Goal: Task Accomplishment & Management: Manage account settings

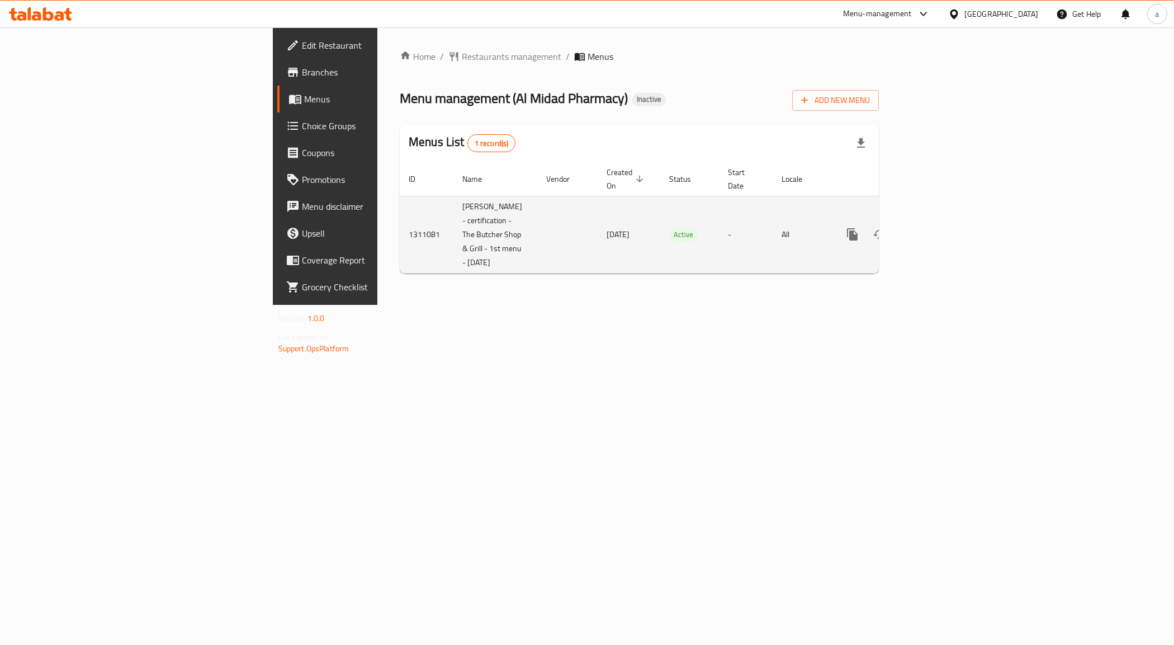
click at [947, 230] on link "enhanced table" at bounding box center [933, 234] width 27 height 27
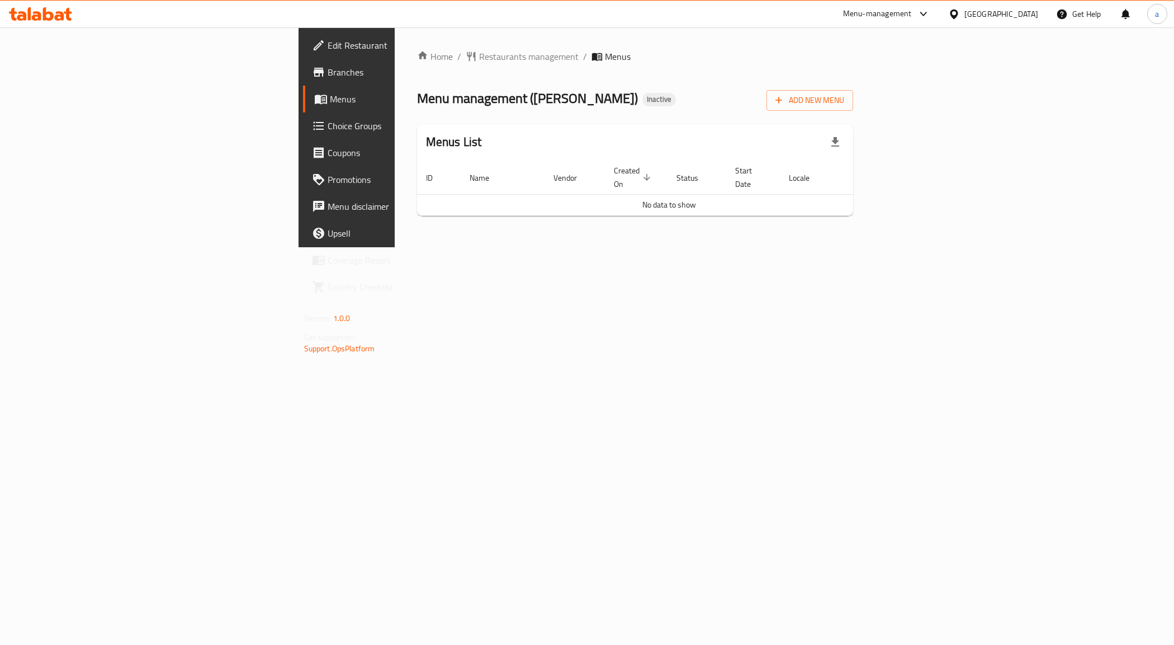
click at [624, 211] on div "Home / Restaurants management / Menus Menu management ( مالك لاند ) Inactive Ad…" at bounding box center [635, 137] width 437 height 175
click at [330, 105] on span "Menus" at bounding box center [408, 98] width 156 height 13
click at [303, 90] on link "Menus" at bounding box center [399, 99] width 192 height 27
click at [424, 183] on table "ID Name Vendor Created On sorted descending Status Start Date Locale Actions No…" at bounding box center [669, 188] width 504 height 55
click at [303, 86] on link "Menus" at bounding box center [399, 99] width 192 height 27
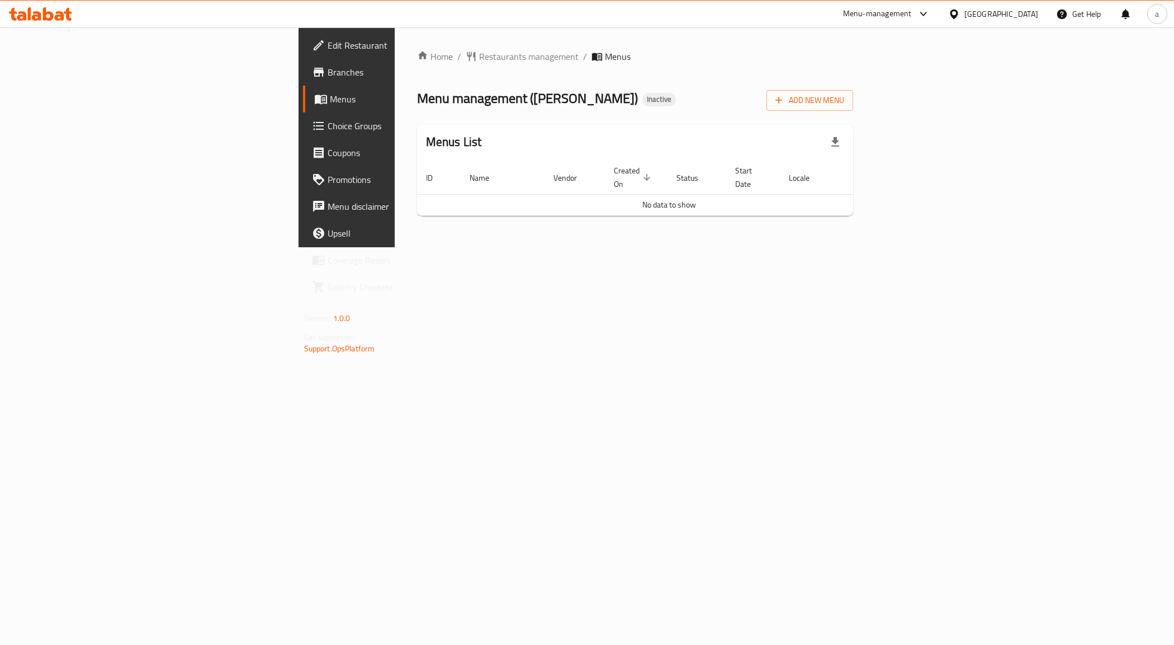
click at [328, 77] on span "Branches" at bounding box center [407, 71] width 158 height 13
click at [785, 101] on icon "button" at bounding box center [778, 100] width 11 height 11
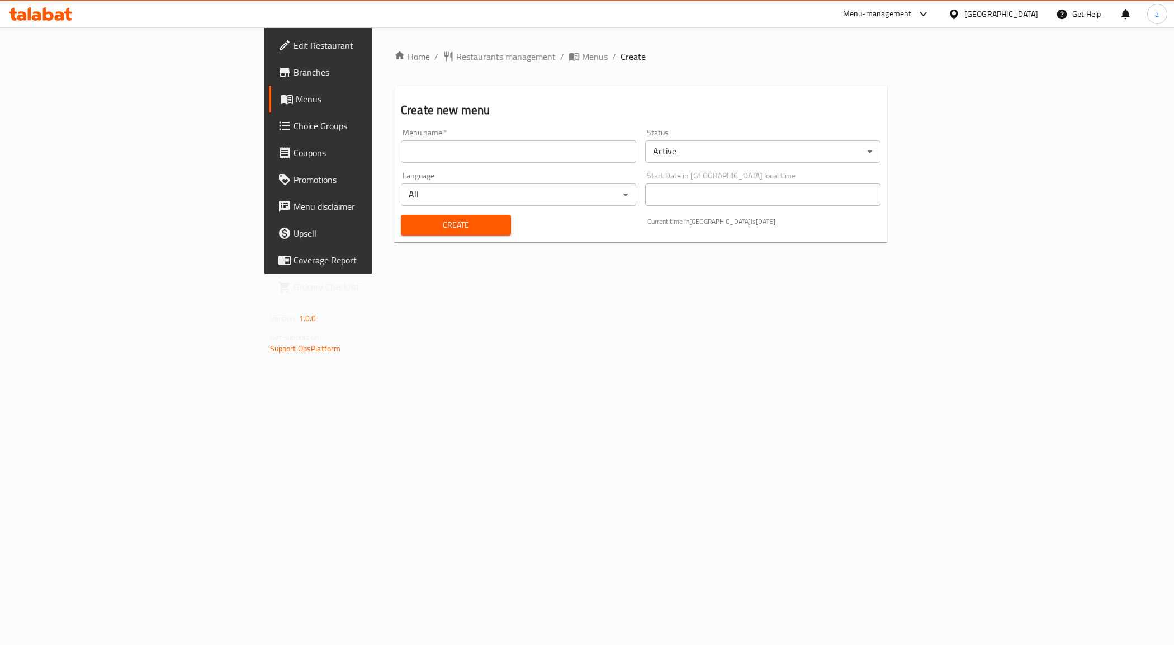
click at [430, 167] on div "Language All ​" at bounding box center [519, 188] width 244 height 43
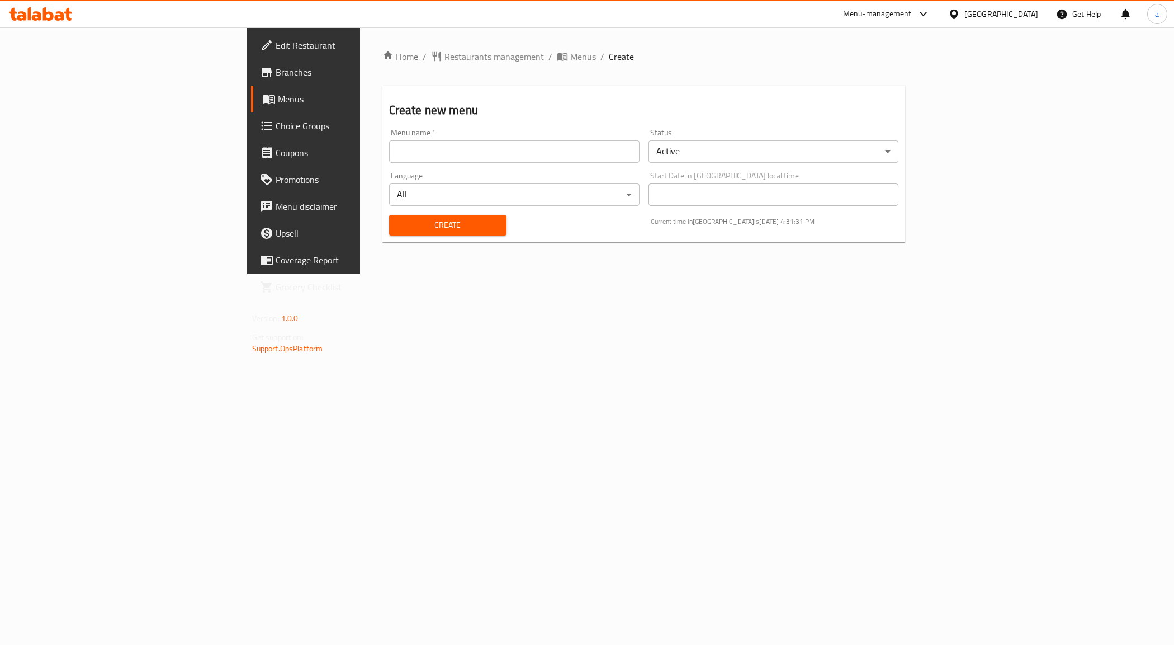
click at [432, 163] on div "Menu name   * Menu name *" at bounding box center [514, 145] width 259 height 43
click at [385, 166] on div "Menu name   * Menu name *" at bounding box center [514, 145] width 259 height 43
click at [389, 159] on input "text" at bounding box center [514, 151] width 251 height 22
paste input "341799024- 4th menu - 11/9/25"
type input "341799024- 4th menu - 11/9/25"
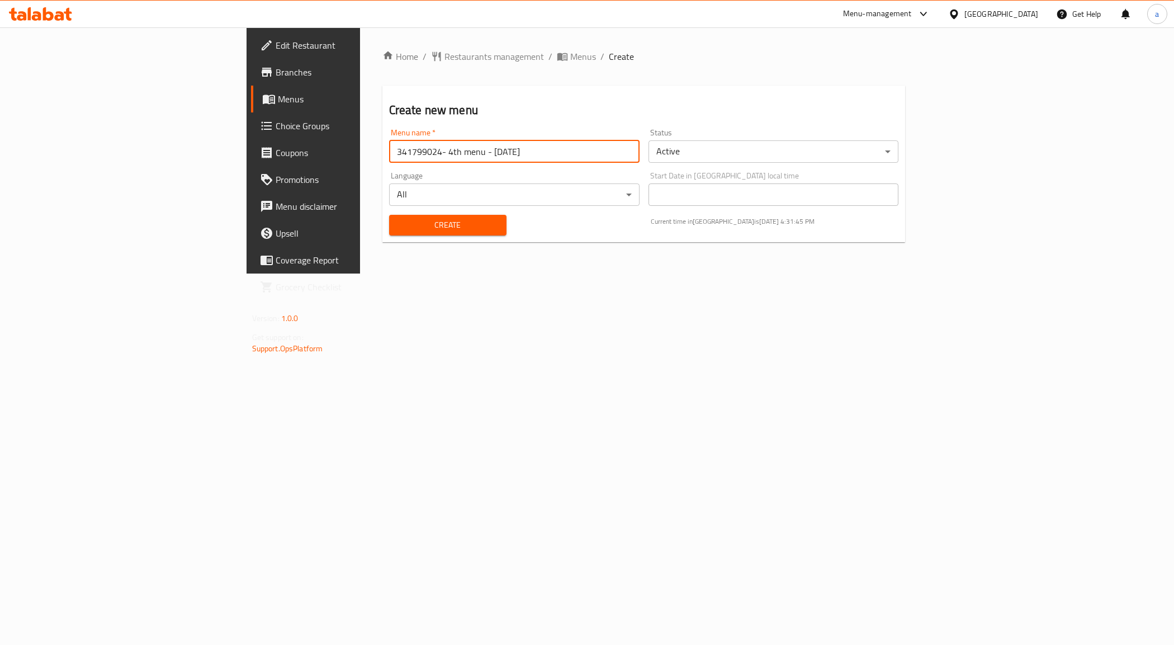
click at [398, 228] on span "Create" at bounding box center [448, 225] width 100 height 14
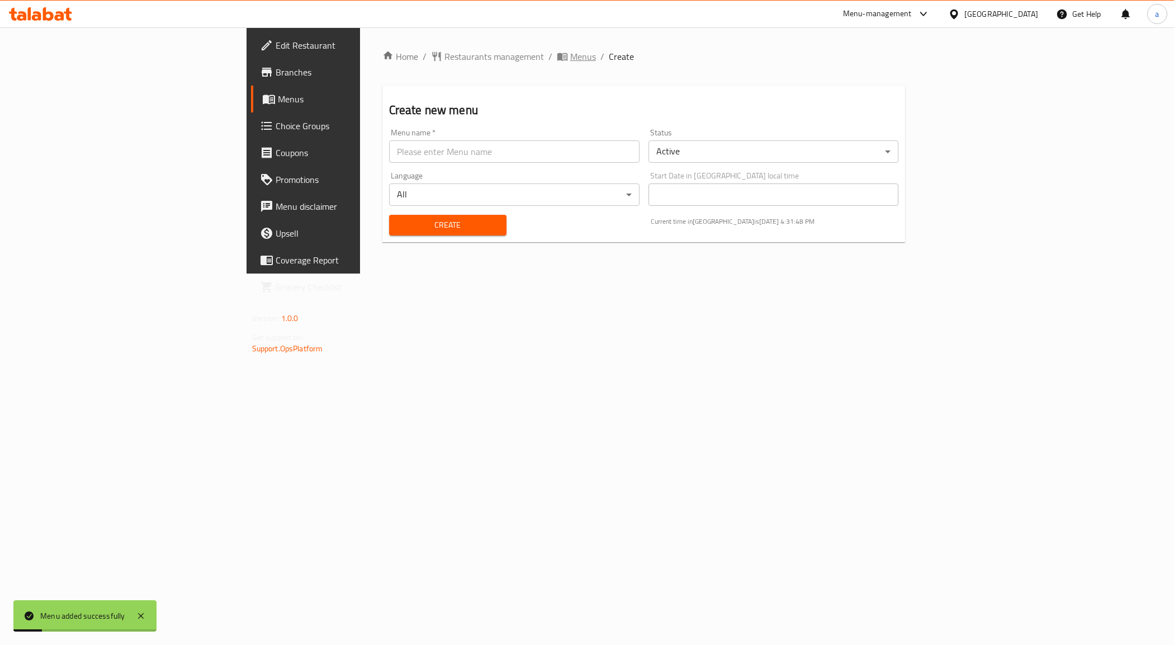
click at [570, 55] on span "Menus" at bounding box center [583, 56] width 26 height 13
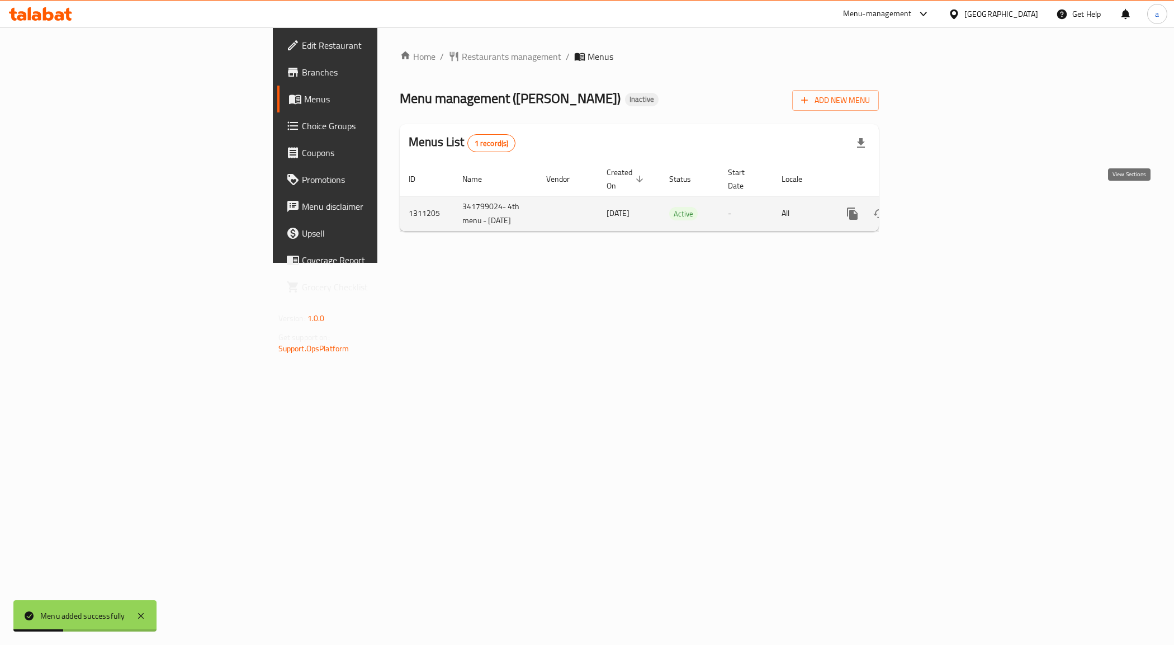
click at [940, 207] on icon "enhanced table" at bounding box center [933, 213] width 13 height 13
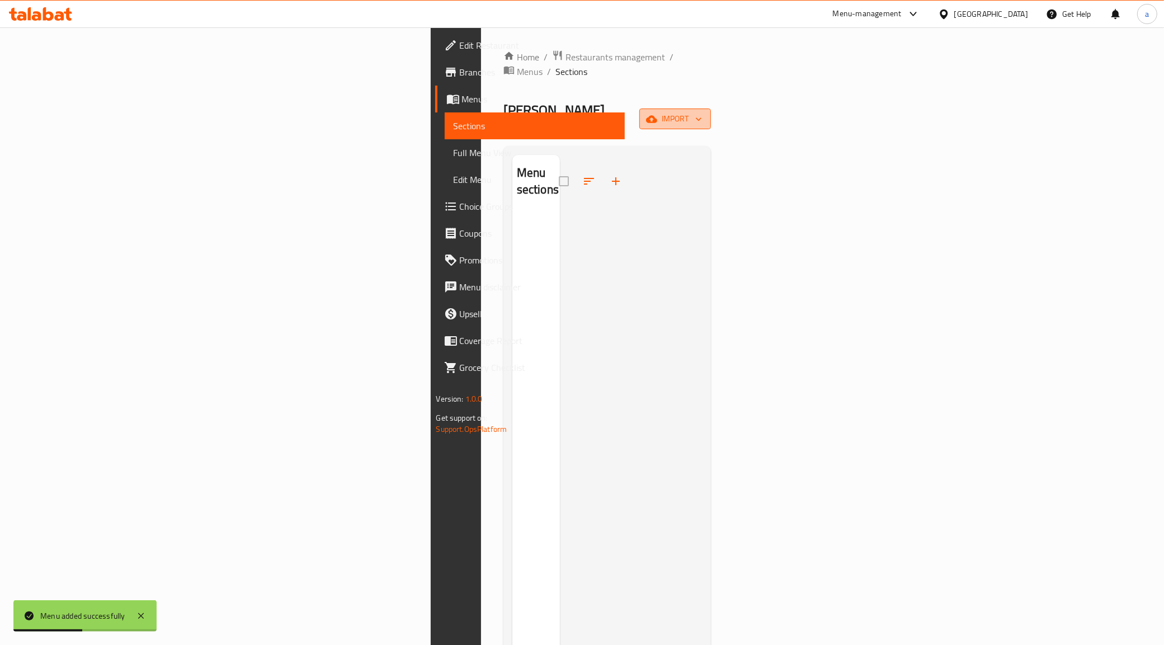
click at [702, 112] on span "import" at bounding box center [675, 119] width 54 height 14
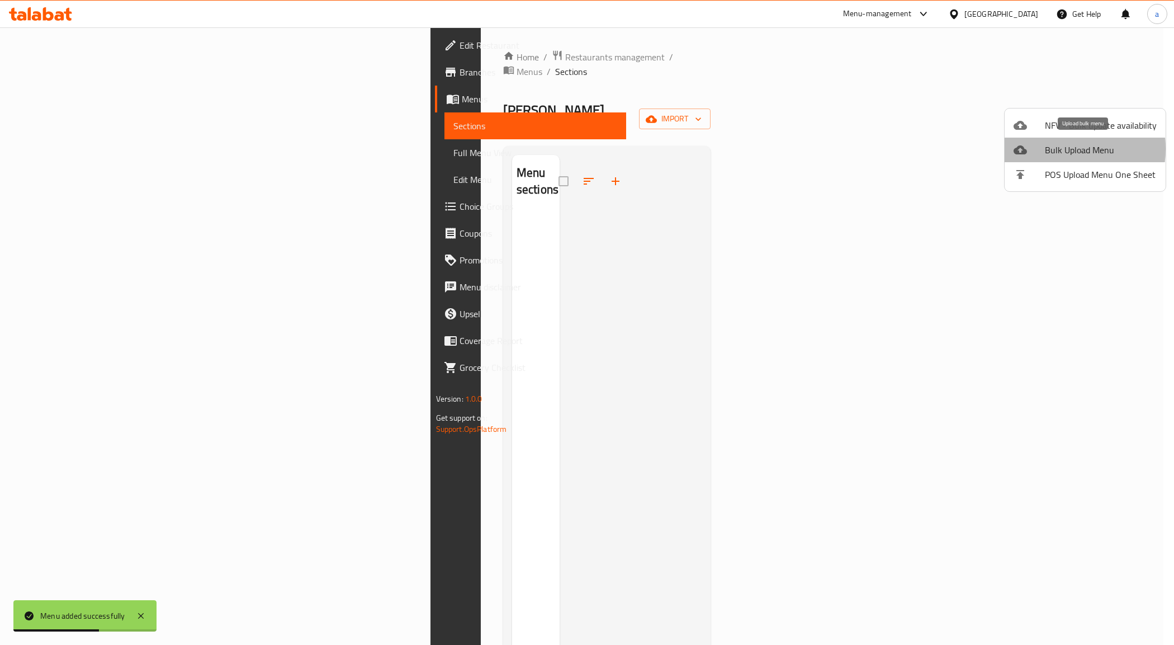
click at [1051, 149] on span "Bulk Upload Menu" at bounding box center [1101, 149] width 112 height 13
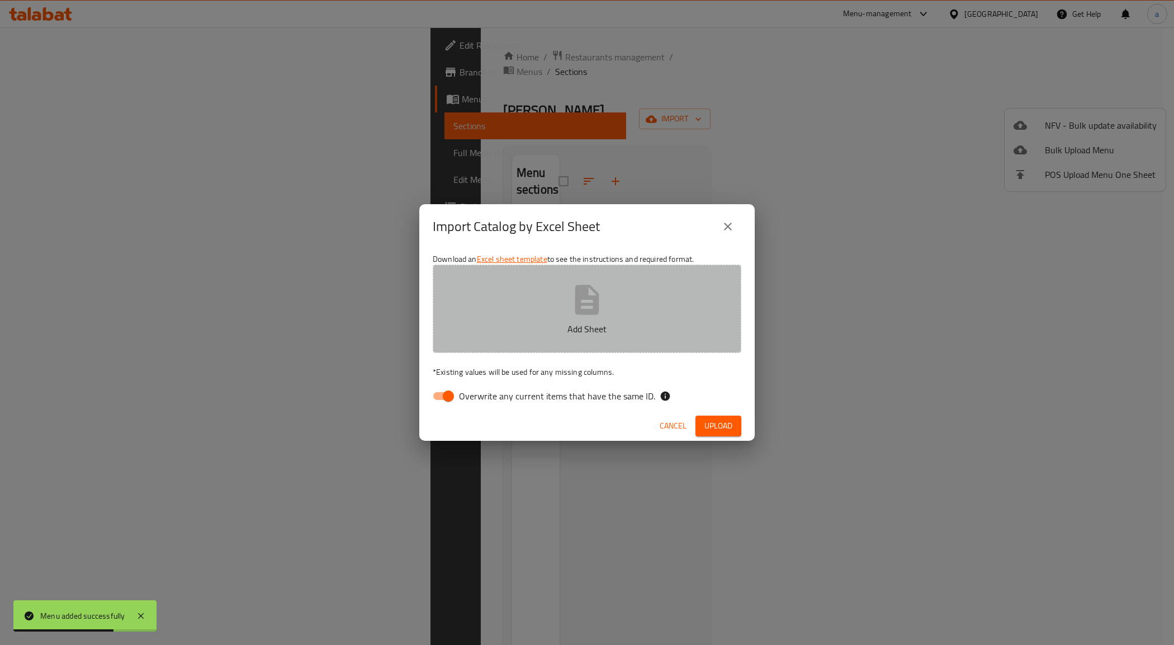
click at [535, 317] on button "Add Sheet" at bounding box center [587, 309] width 309 height 88
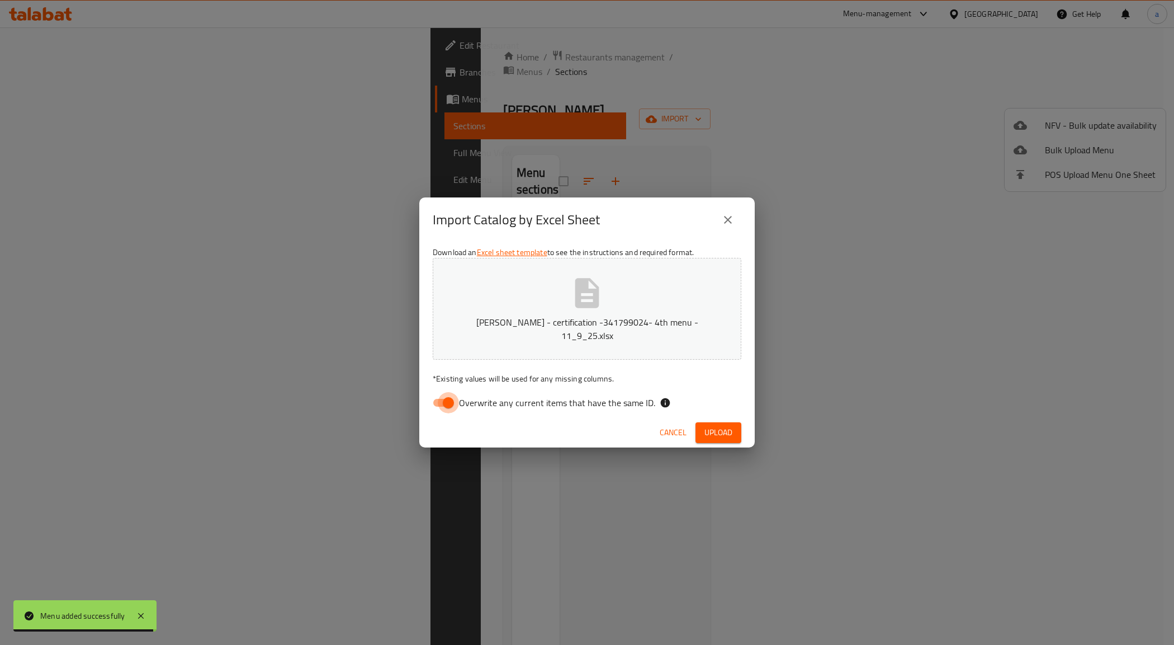
click at [446, 392] on input "Overwrite any current items that have the same ID." at bounding box center [449, 402] width 64 height 21
checkbox input "false"
click at [709, 426] on span "Upload" at bounding box center [719, 433] width 28 height 14
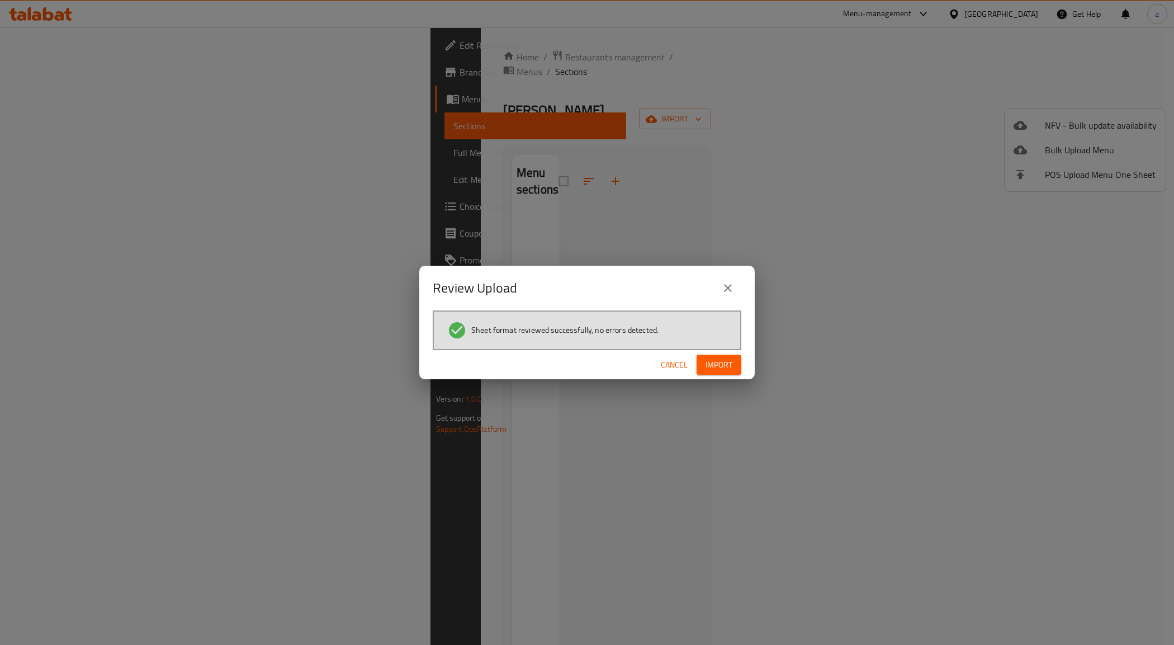
click at [710, 364] on span "Import" at bounding box center [719, 365] width 27 height 14
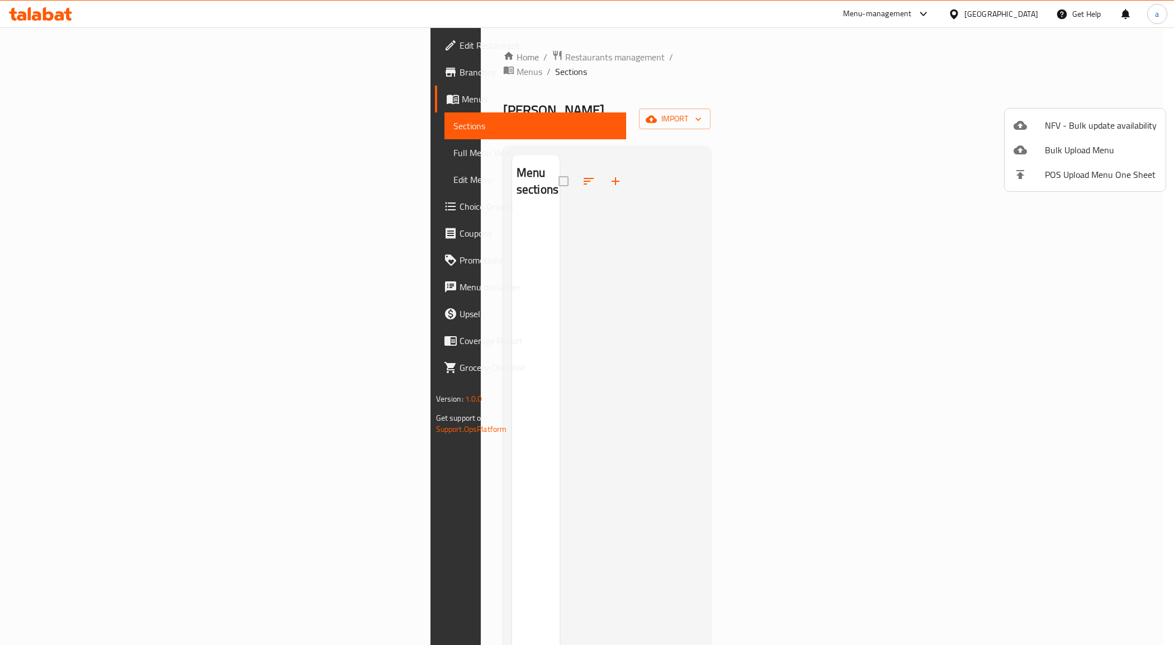
click at [778, 208] on div at bounding box center [587, 322] width 1174 height 645
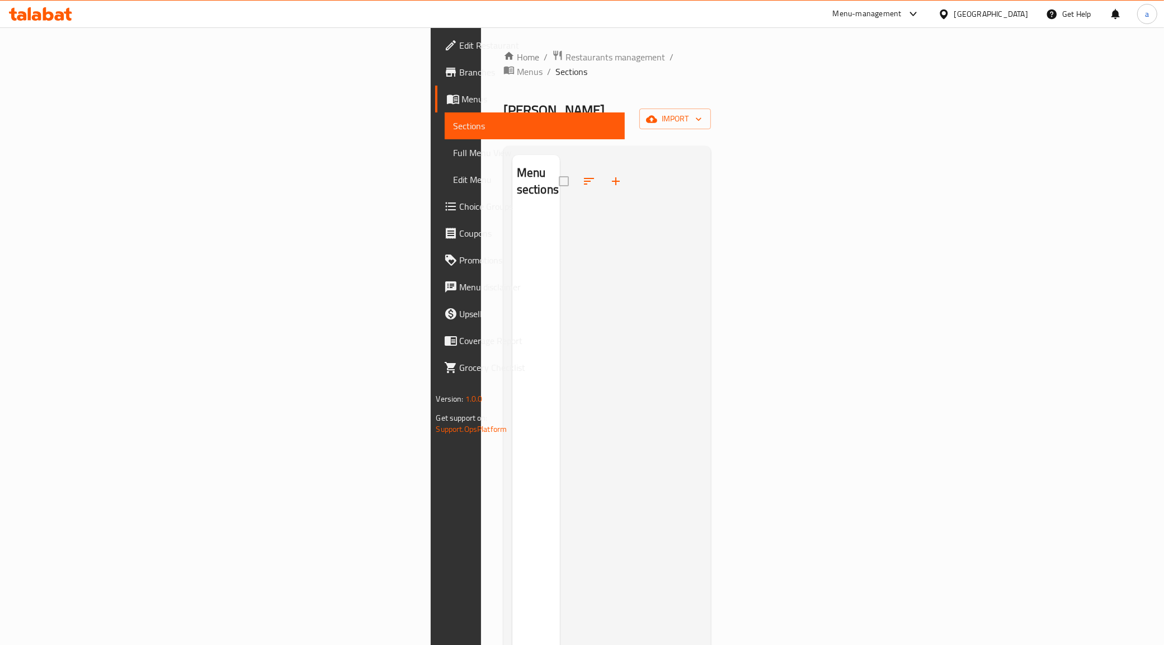
click at [454, 119] on span "Sections" at bounding box center [535, 125] width 163 height 13
click at [454, 146] on span "Full Menu View" at bounding box center [535, 152] width 163 height 13
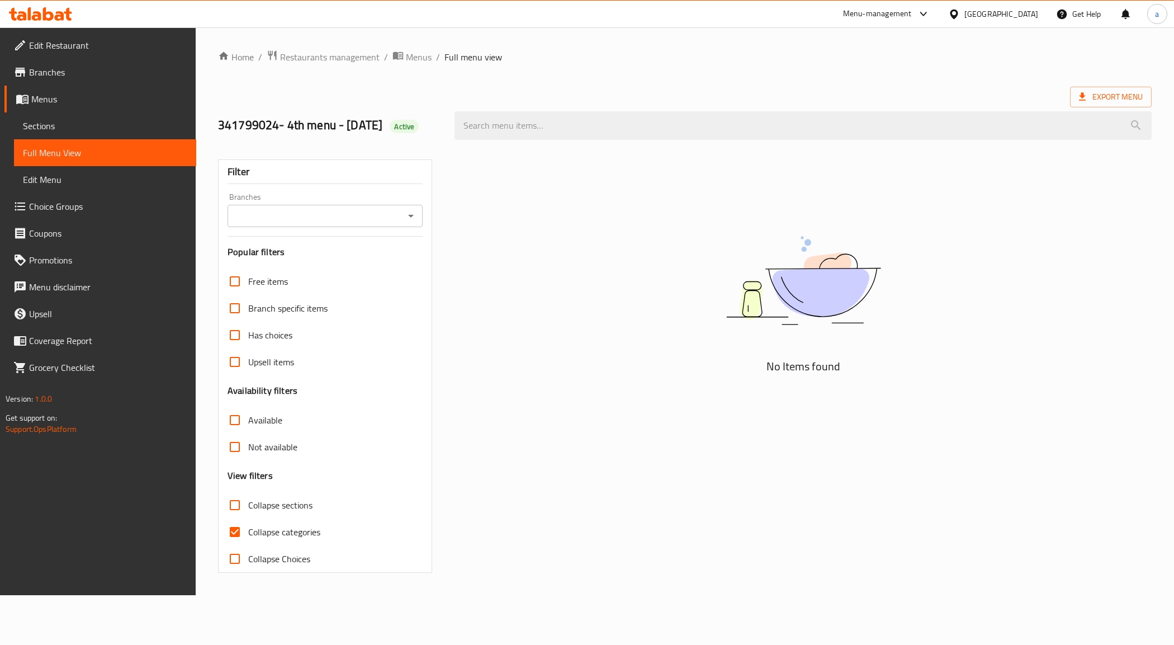
click at [72, 132] on span "Sections" at bounding box center [105, 125] width 164 height 13
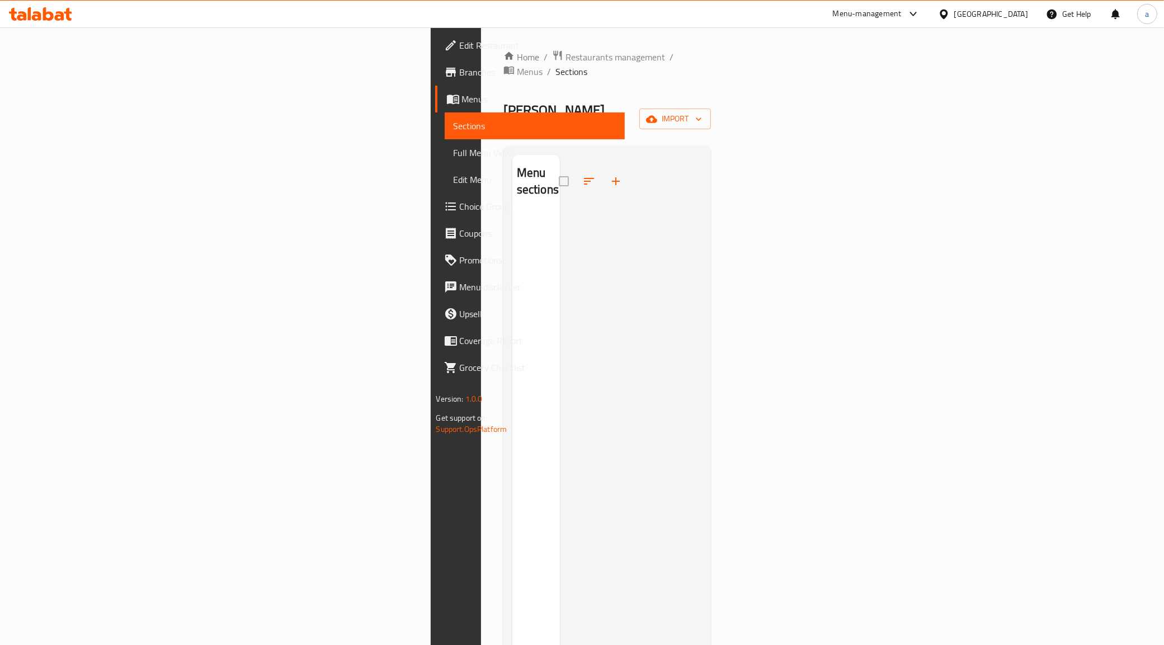
click at [560, 186] on div at bounding box center [631, 477] width 143 height 645
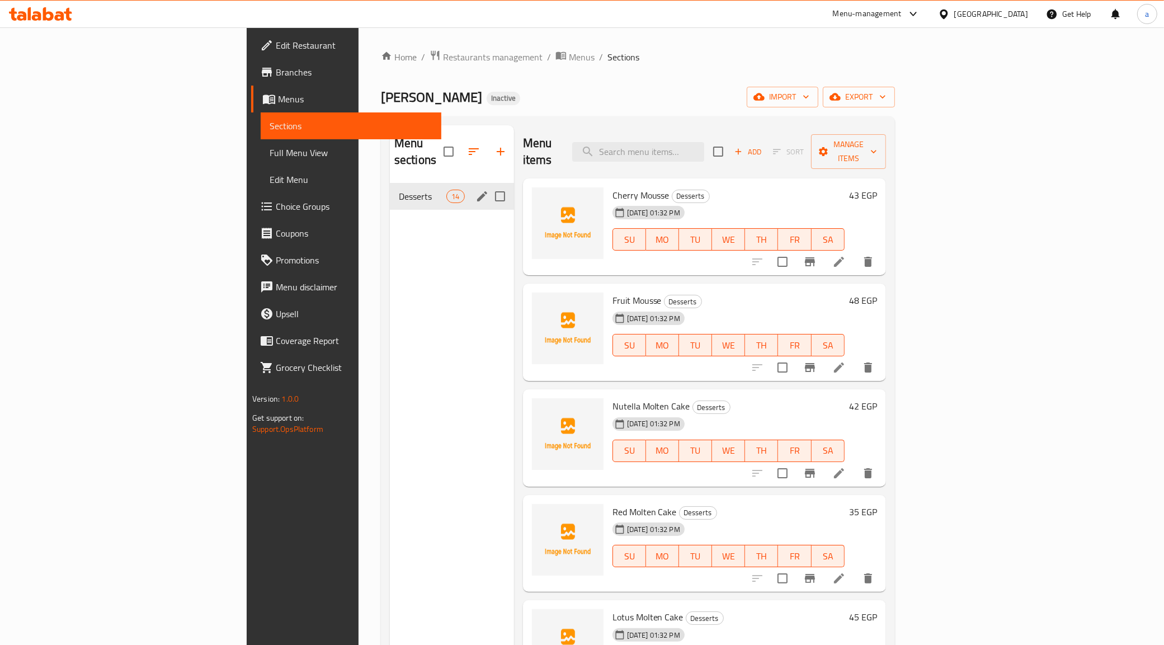
click at [390, 188] on div "Desserts 14" at bounding box center [452, 196] width 124 height 27
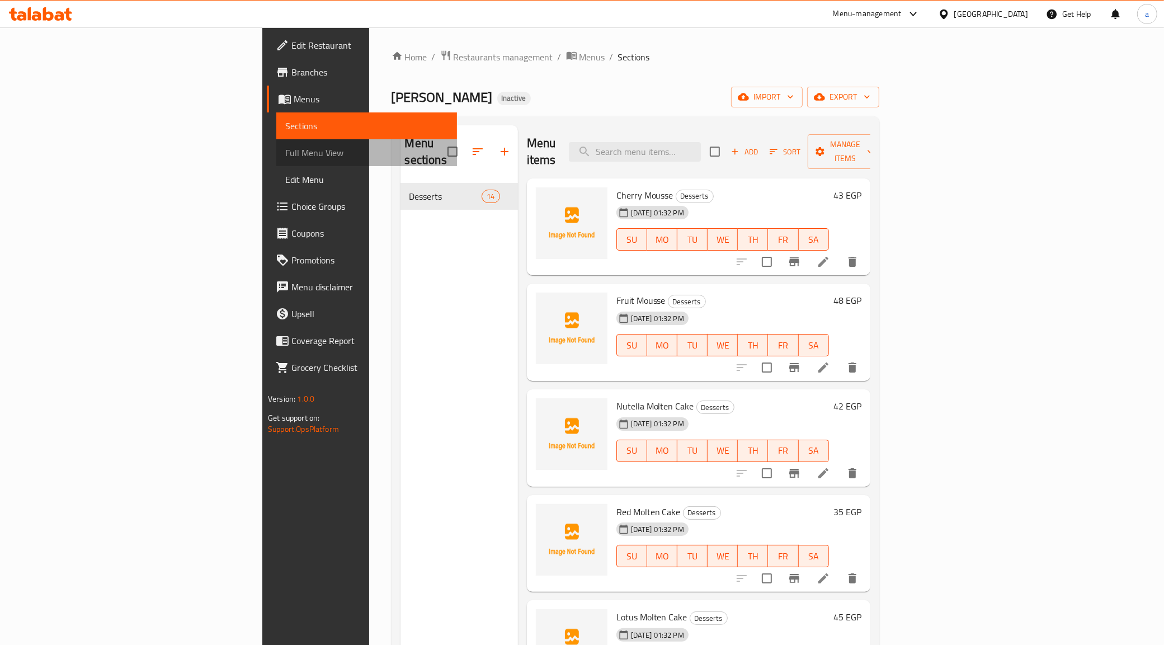
click at [276, 164] on link "Full Menu View" at bounding box center [366, 152] width 181 height 27
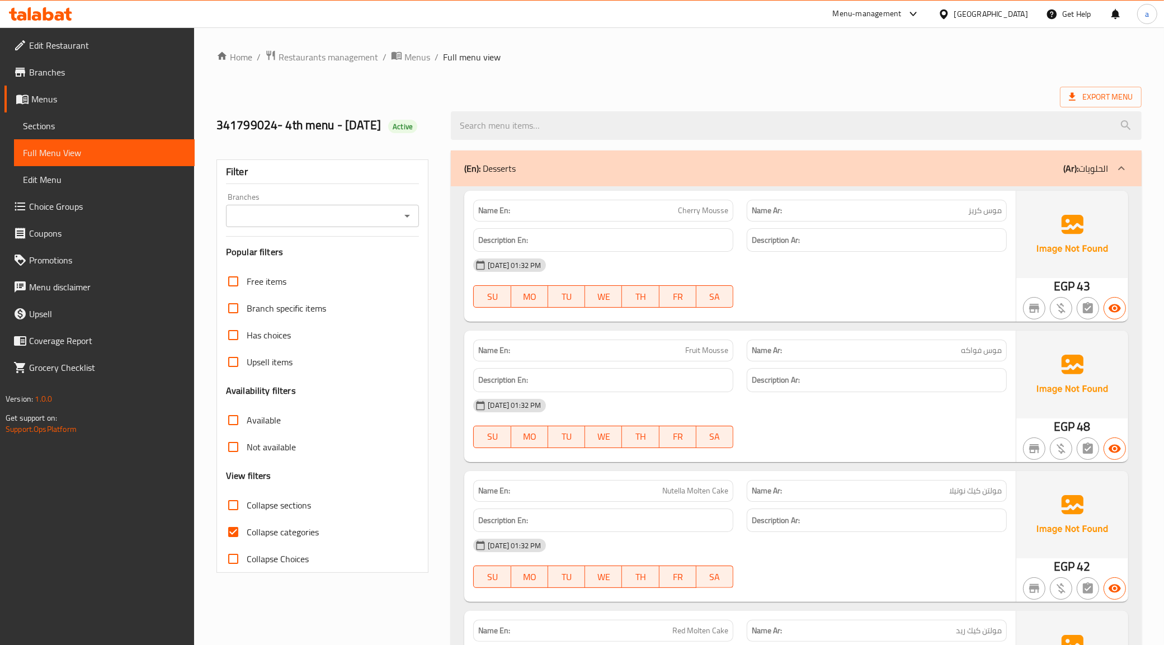
click at [252, 539] on span "Collapse categories" at bounding box center [283, 531] width 72 height 13
click at [247, 539] on input "Collapse categories" at bounding box center [233, 531] width 27 height 27
click at [252, 539] on span "Collapse categories" at bounding box center [283, 531] width 72 height 13
click at [247, 539] on input "Collapse categories" at bounding box center [233, 531] width 27 height 27
click at [267, 536] on span "Collapse categories" at bounding box center [283, 531] width 72 height 13
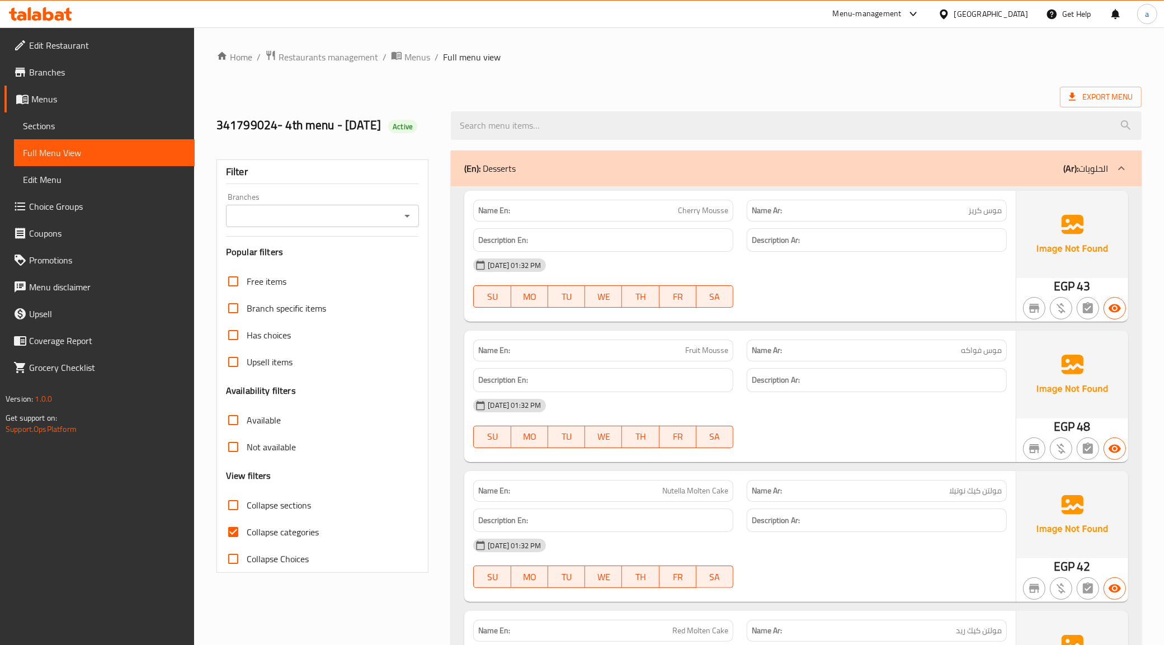
click at [247, 536] on input "Collapse categories" at bounding box center [233, 531] width 27 height 27
checkbox input "false"
click at [893, 218] on div "Name Ar: موس كريز" at bounding box center [877, 211] width 260 height 22
click at [667, 216] on p "Name En: Cherry Mousse" at bounding box center [603, 211] width 250 height 12
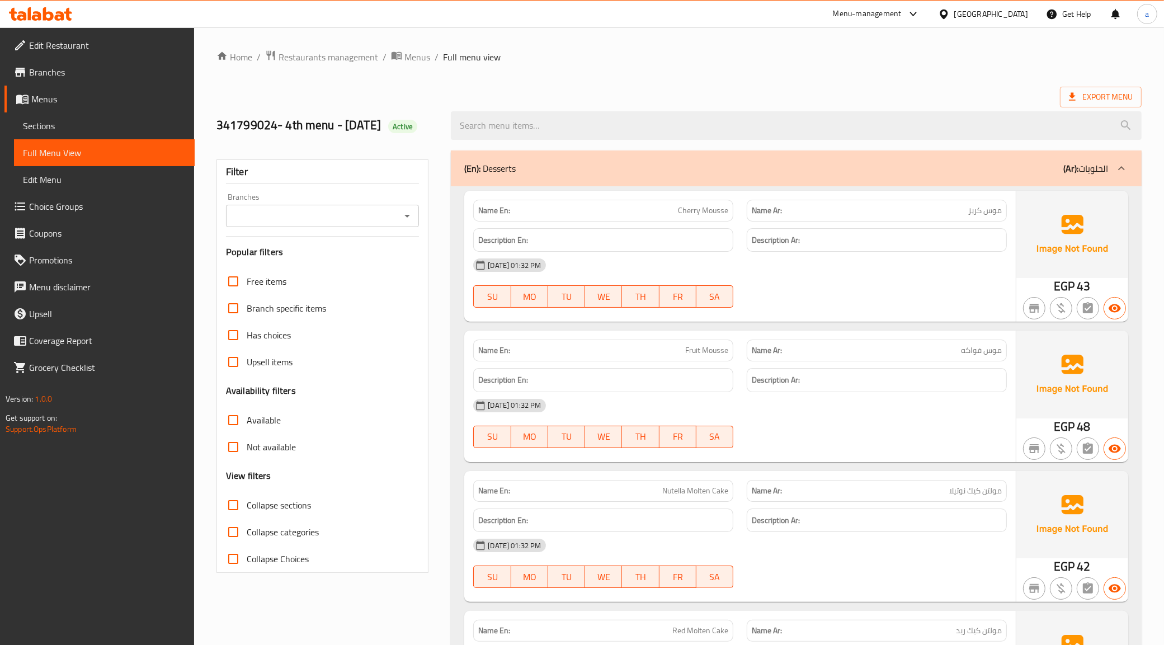
click at [1075, 174] on b "(Ar):" at bounding box center [1070, 168] width 15 height 17
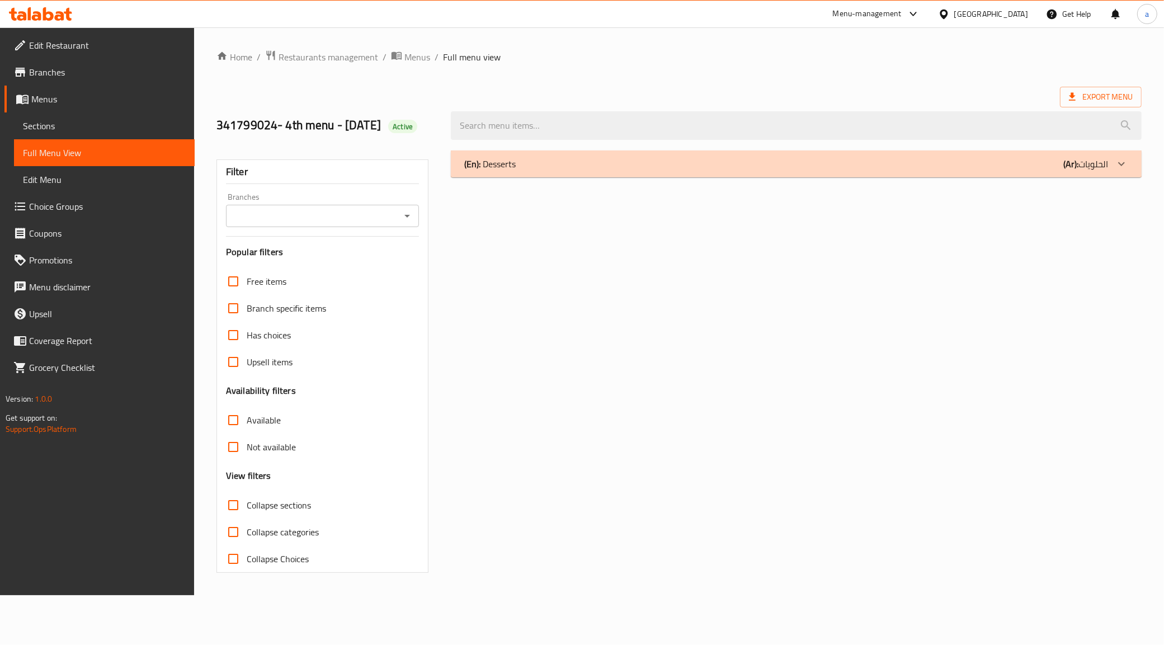
click at [1075, 174] on div "(En): Desserts (Ar): الحلويات" at bounding box center [796, 163] width 691 height 27
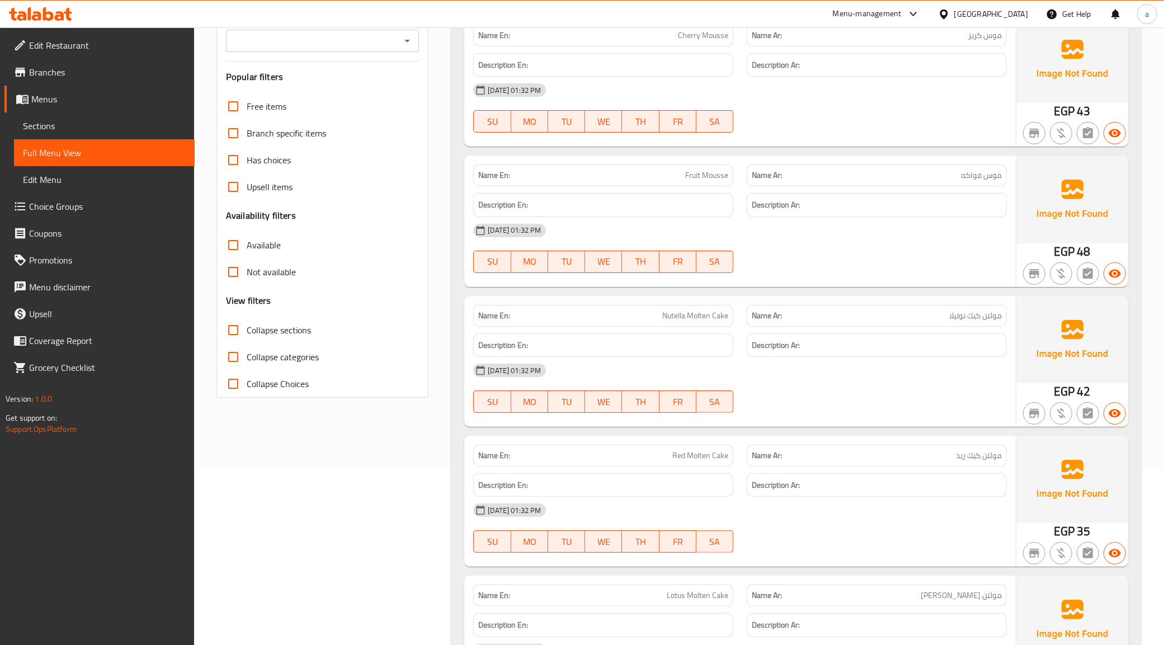
scroll to position [210, 0]
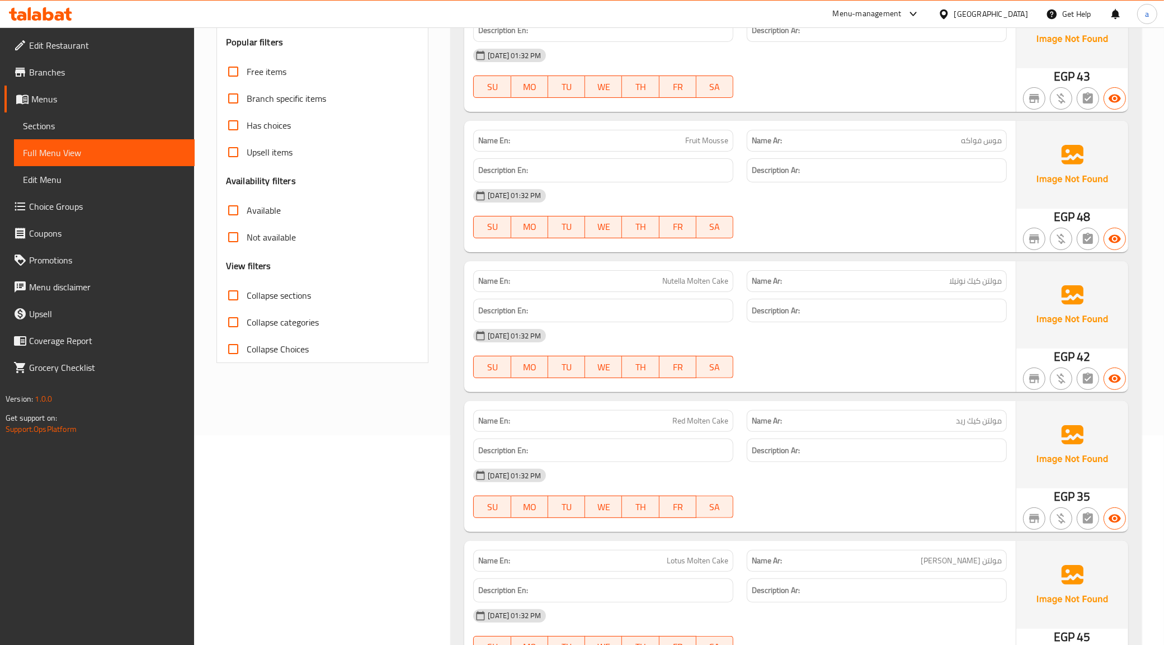
click at [952, 291] on div "Name Ar: مولتن كيك نوتيلا" at bounding box center [877, 281] width 260 height 22
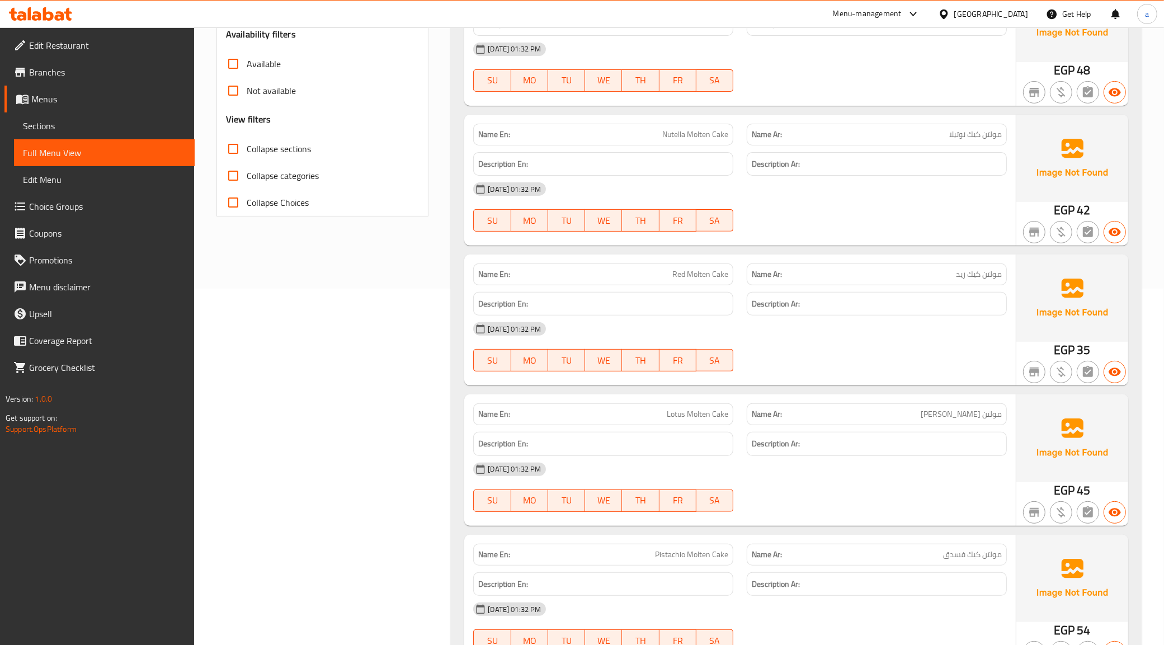
scroll to position [419, 0]
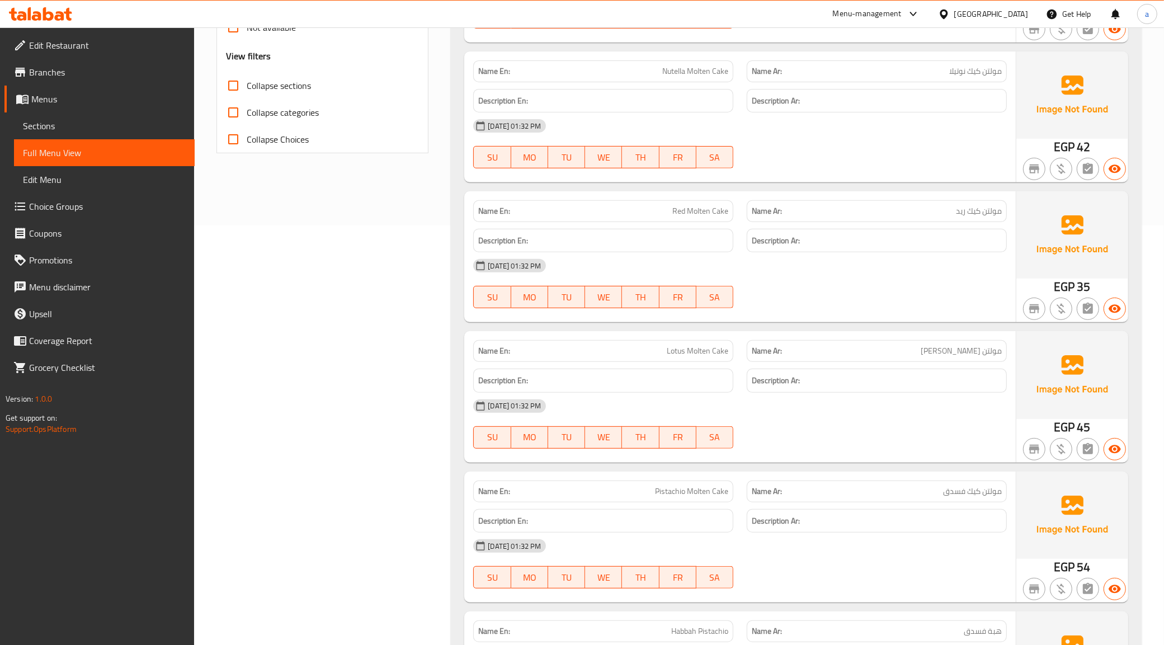
click at [711, 205] on span "Red Molten Cake" at bounding box center [700, 211] width 56 height 12
click at [796, 228] on div "Description Ar:" at bounding box center [876, 240] width 273 height 37
click at [686, 211] on span "Red Molten Cake" at bounding box center [700, 211] width 56 height 12
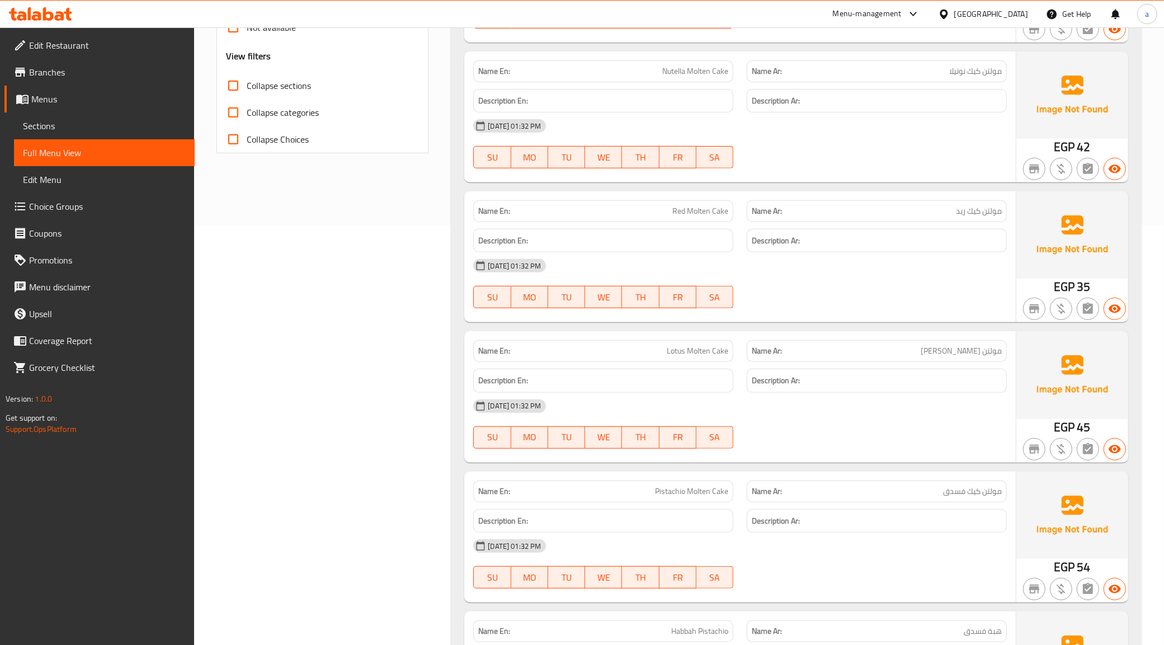
click at [951, 281] on div "11-09-2025 01:32 PM SU MO TU WE TH FR SA" at bounding box center [739, 283] width 547 height 63
click at [907, 356] on p "Name Ar: هبة فسدق" at bounding box center [877, 352] width 250 height 12
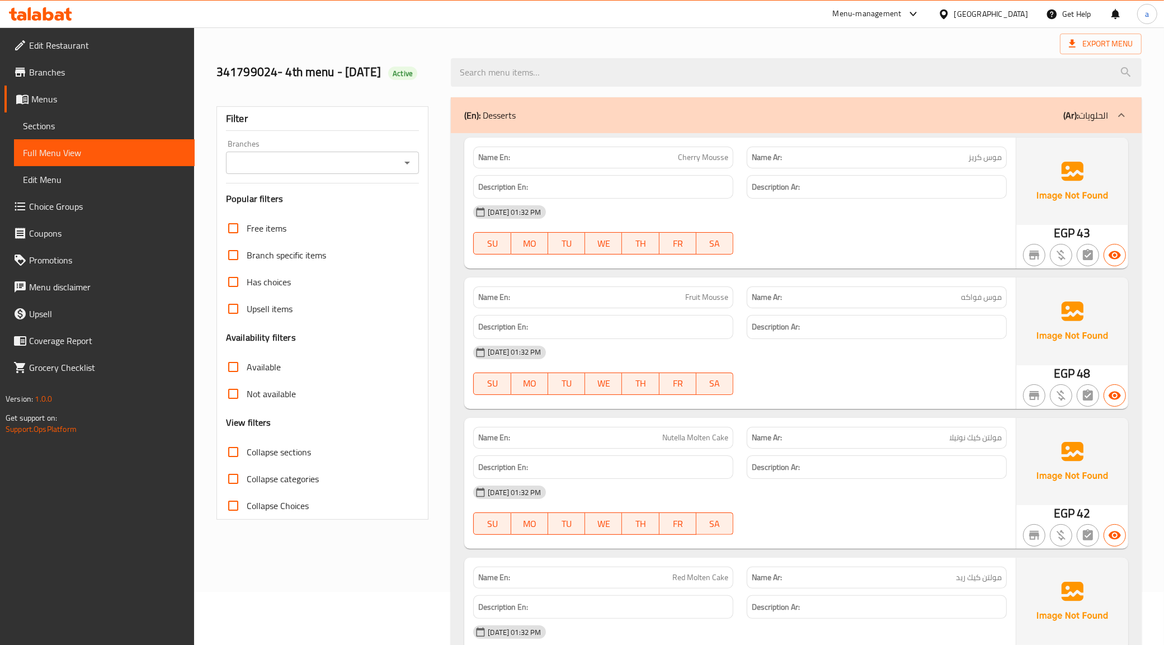
scroll to position [0, 0]
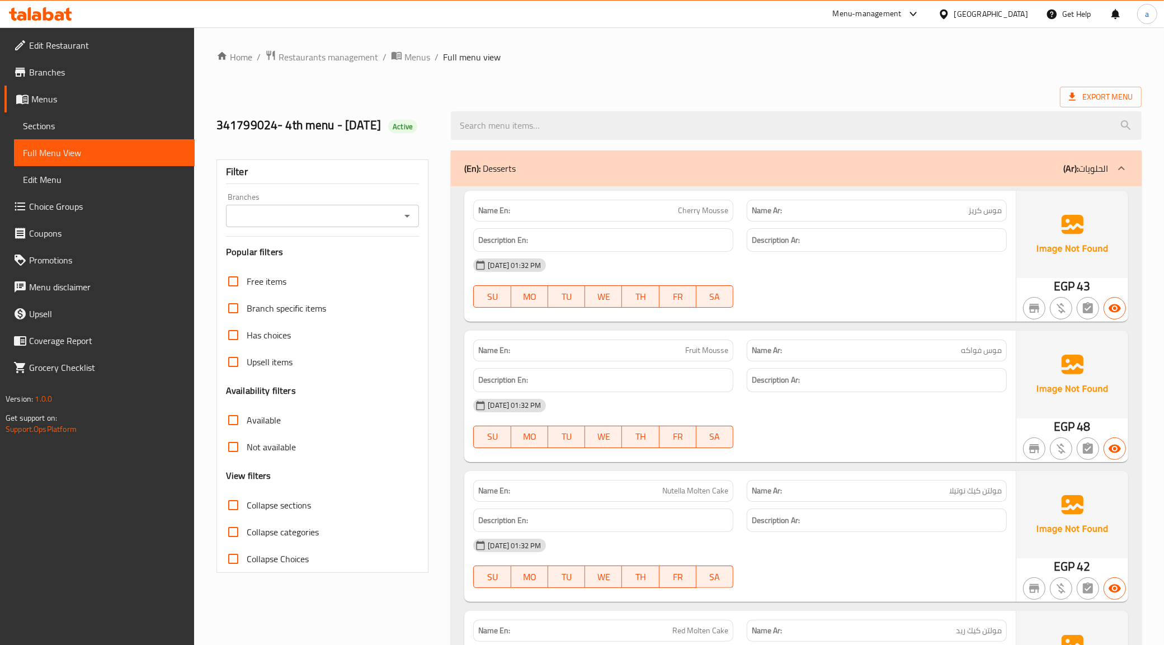
click at [1106, 162] on p "(Ar): الحلويات" at bounding box center [1085, 168] width 45 height 13
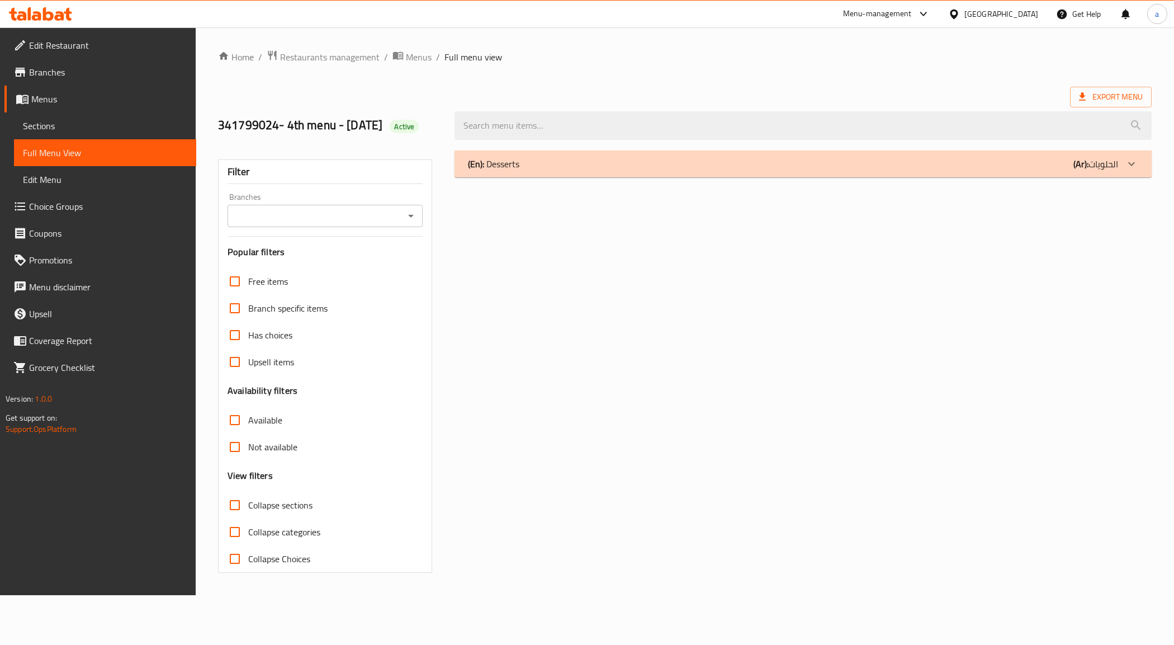
click at [1106, 166] on p "(Ar): الحلويات" at bounding box center [1096, 163] width 45 height 13
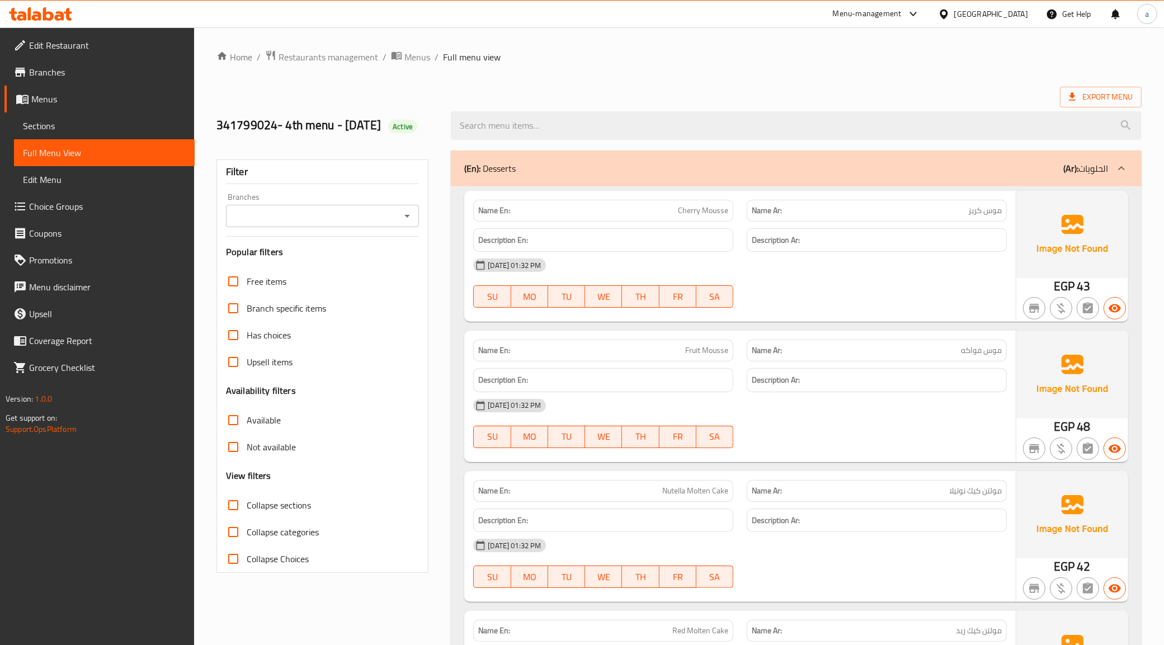
drag, startPoint x: 488, startPoint y: 171, endPoint x: 804, endPoint y: 168, distance: 315.4
click at [663, 173] on div "(En): Desserts (Ar): الحلويات" at bounding box center [786, 168] width 644 height 13
click at [903, 167] on div "(En): Desserts (Ar): الحلويات" at bounding box center [786, 168] width 644 height 13
click at [1116, 161] on div at bounding box center [1121, 168] width 27 height 27
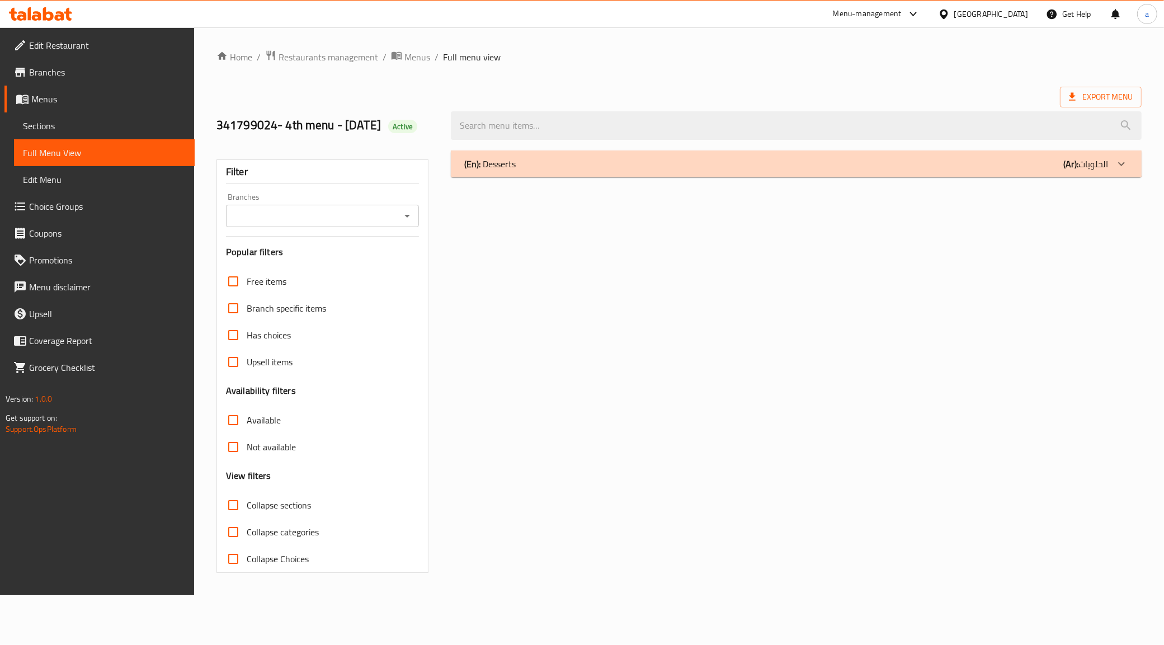
click at [1116, 161] on icon at bounding box center [1121, 163] width 13 height 13
